Goal: Navigation & Orientation: Find specific page/section

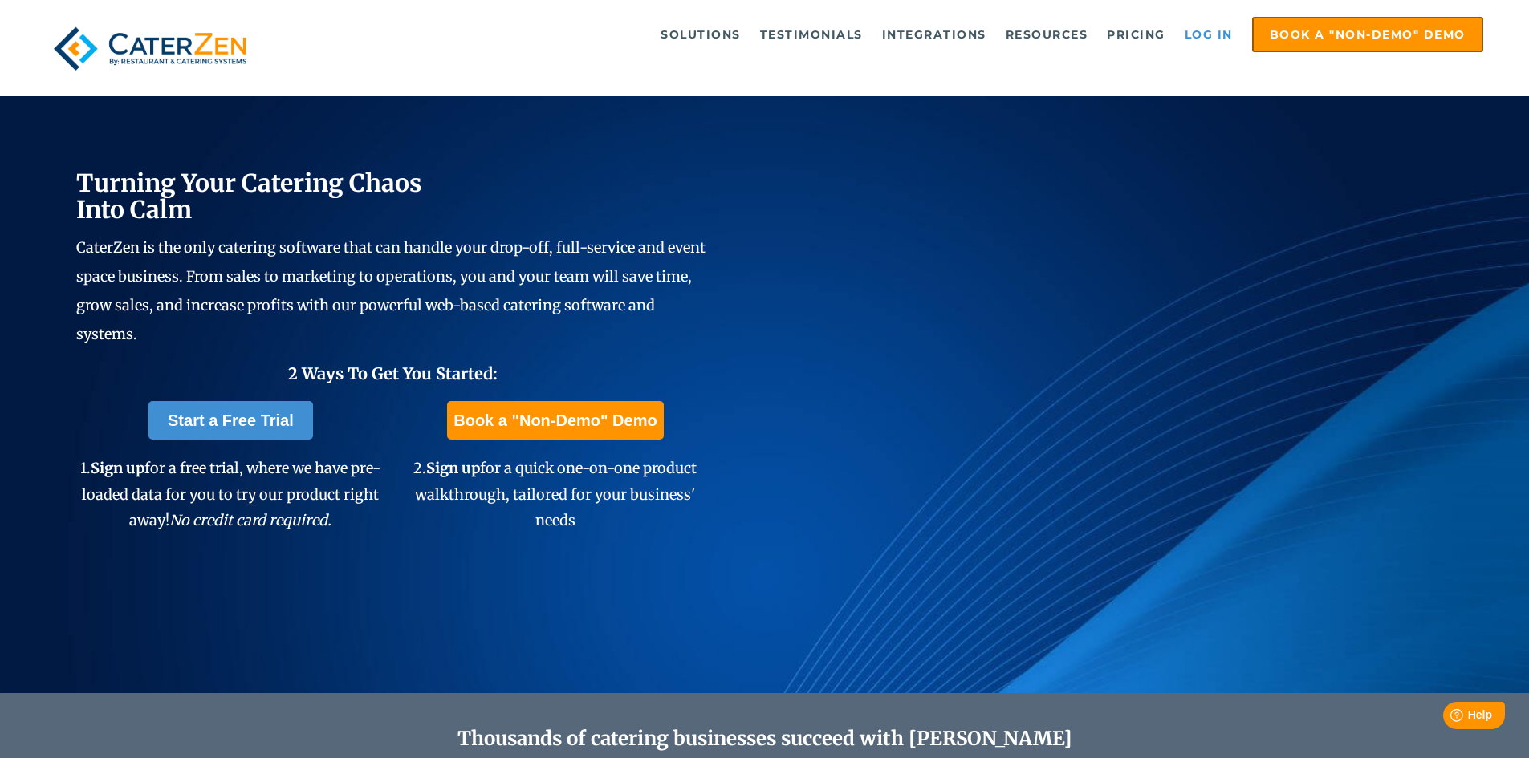
click at [1195, 35] on link "Log in" at bounding box center [1208, 34] width 64 height 32
click at [1152, 32] on link "Pricing" at bounding box center [1136, 34] width 75 height 32
click at [1191, 33] on link "Log in" at bounding box center [1208, 34] width 64 height 32
